Goal: Register for event/course

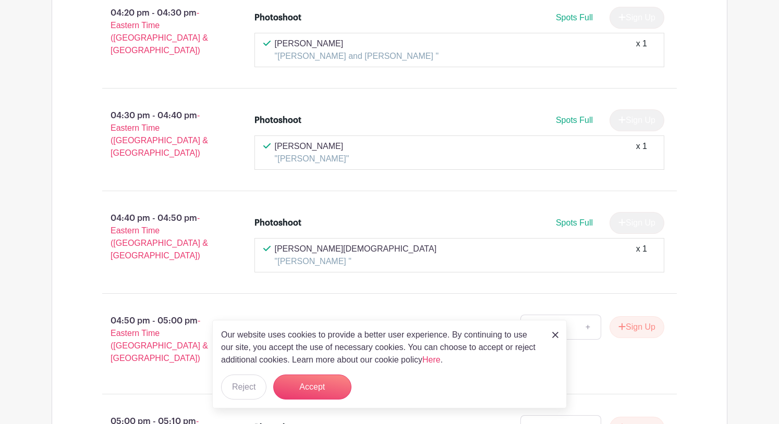
scroll to position [1612, 0]
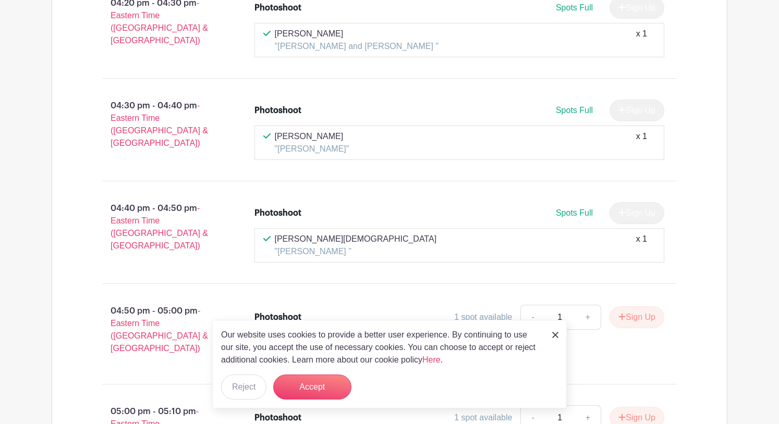
click at [555, 337] on img at bounding box center [555, 335] width 6 height 6
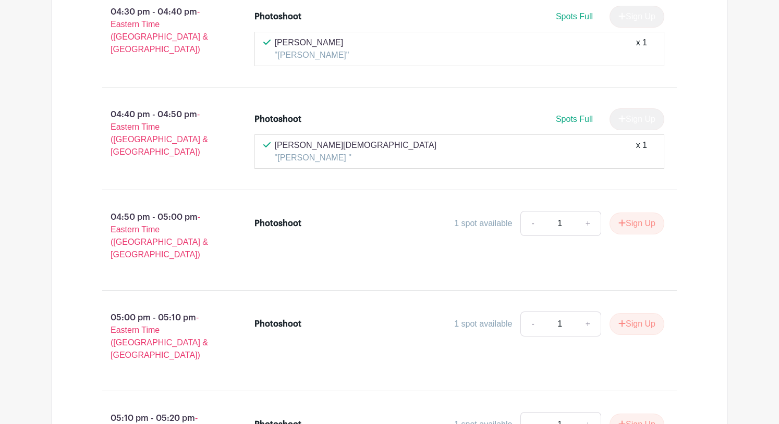
scroll to position [1708, 0]
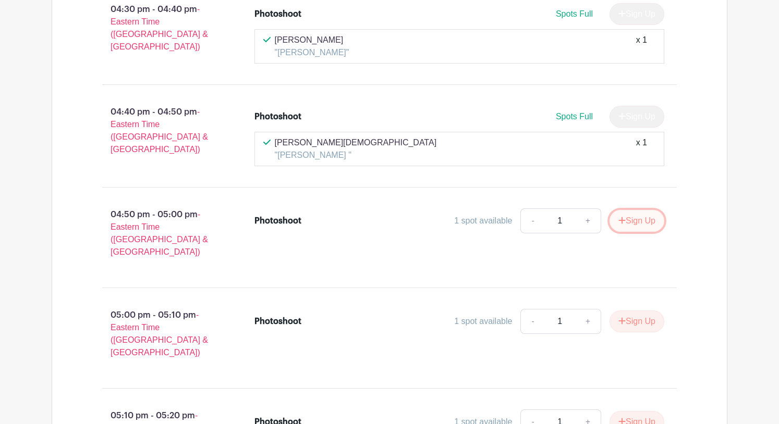
click at [634, 210] on button "Sign Up" at bounding box center [636, 221] width 55 height 22
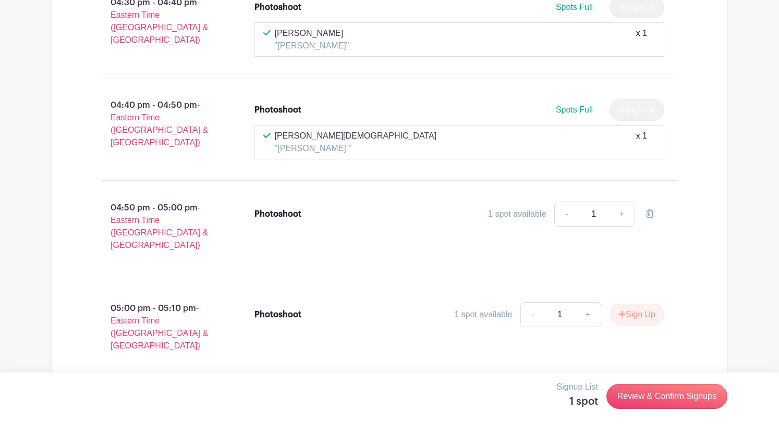
scroll to position [1717, 0]
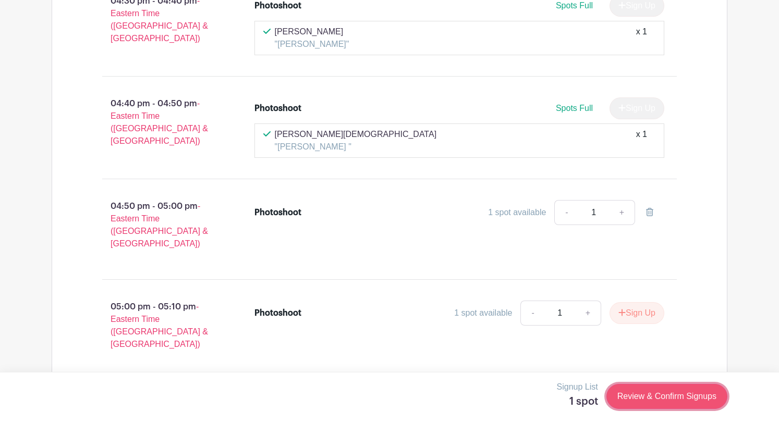
click at [649, 398] on link "Review & Confirm Signups" at bounding box center [666, 396] width 121 height 25
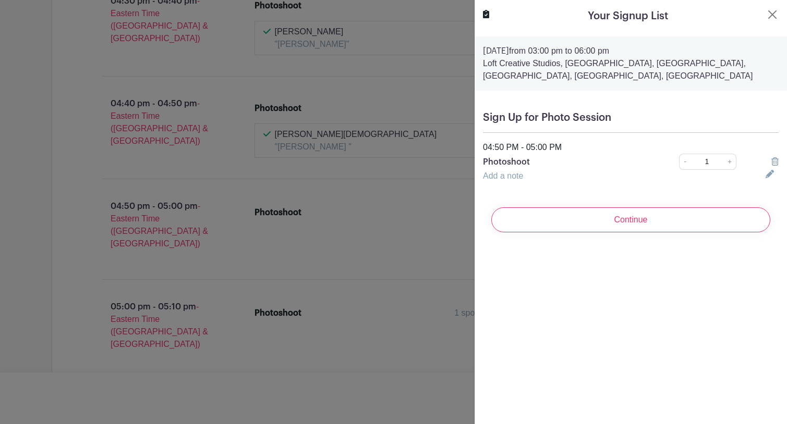
click at [504, 176] on link "Add a note" at bounding box center [503, 176] width 40 height 9
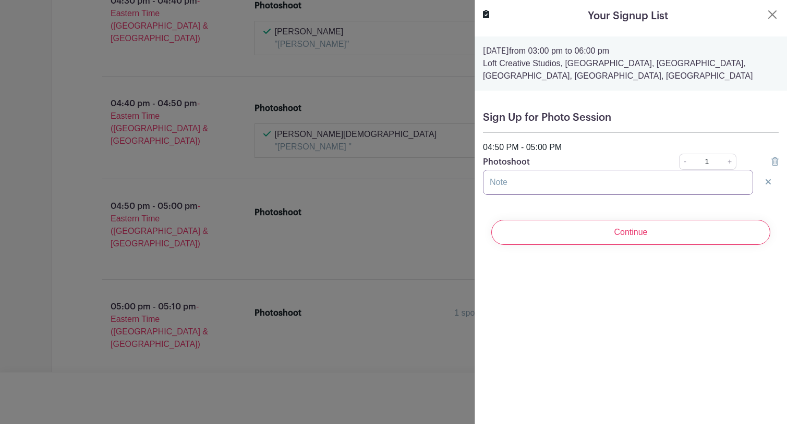
click at [493, 185] on input "text" at bounding box center [618, 182] width 270 height 25
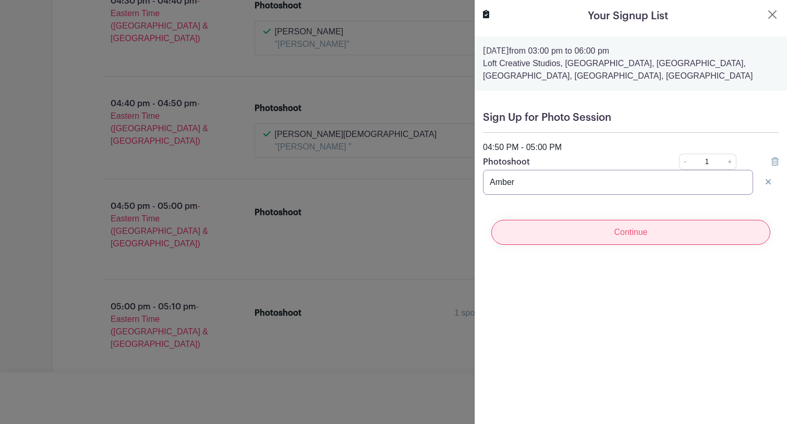
type input "Amber"
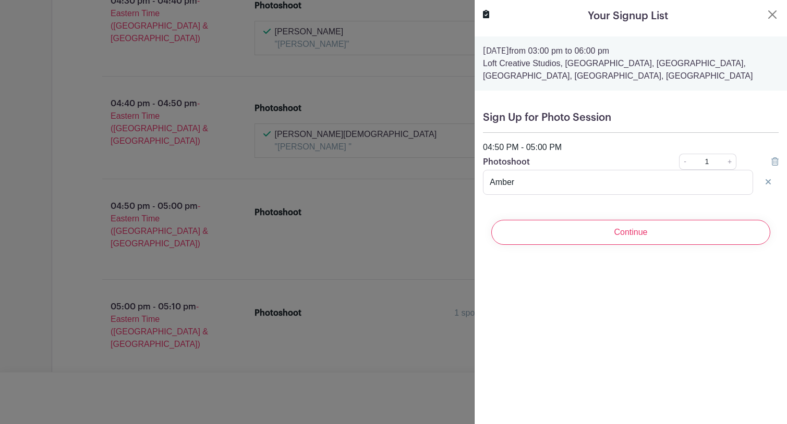
drag, startPoint x: 565, startPoint y: 231, endPoint x: 558, endPoint y: 230, distance: 6.8
click at [565, 231] on input "Continue" at bounding box center [630, 232] width 279 height 25
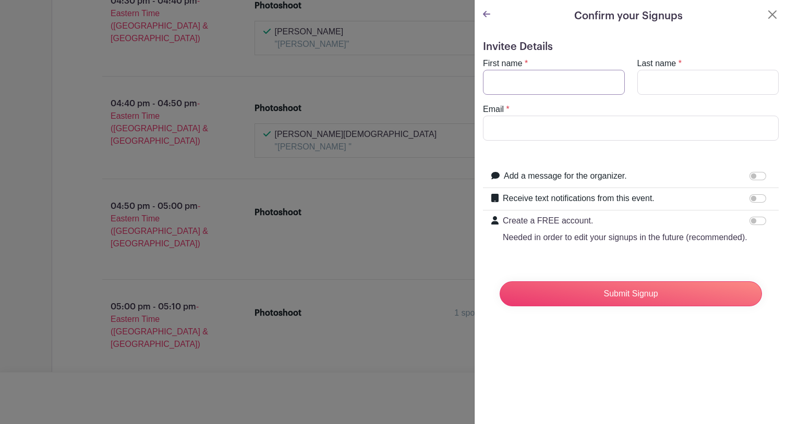
click at [496, 88] on input "First name" at bounding box center [554, 82] width 142 height 25
type input "Amber"
type input "[PERSON_NAME]"
type input "[EMAIL_ADDRESS][DOMAIN_NAME]"
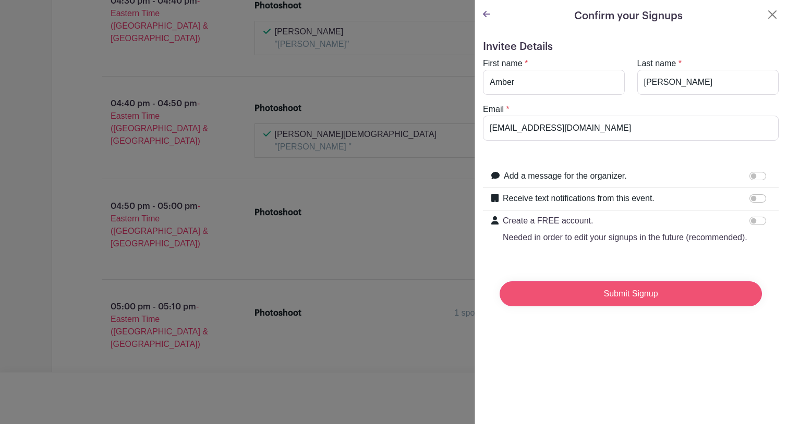
click at [625, 307] on input "Submit Signup" at bounding box center [630, 294] width 262 height 25
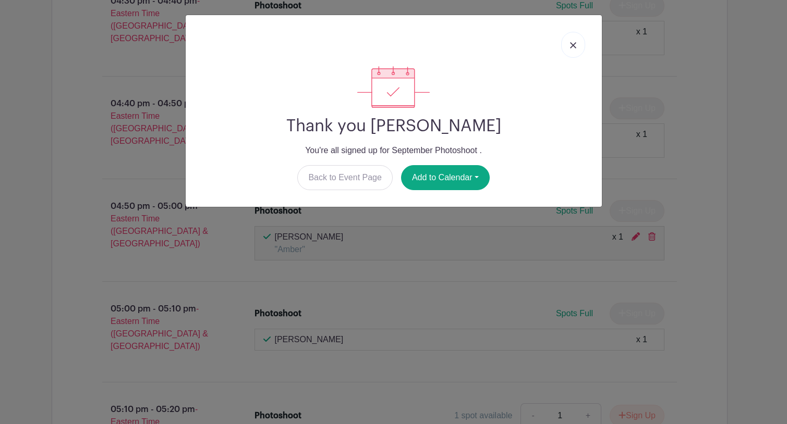
click at [573, 41] on link at bounding box center [573, 45] width 24 height 26
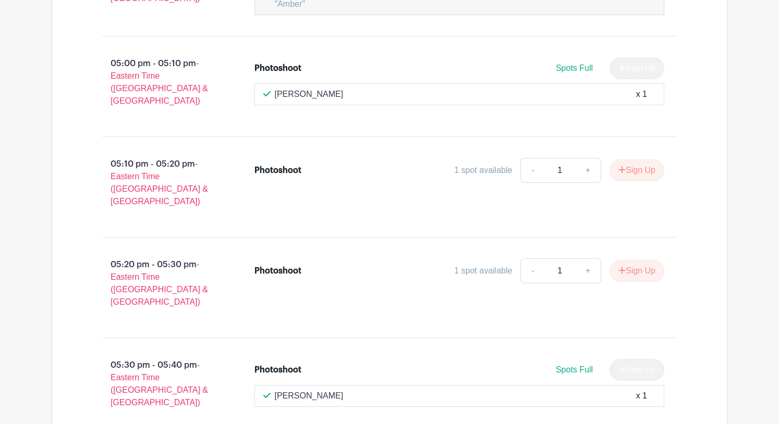
scroll to position [1963, 0]
